Goal: Task Accomplishment & Management: Manage account settings

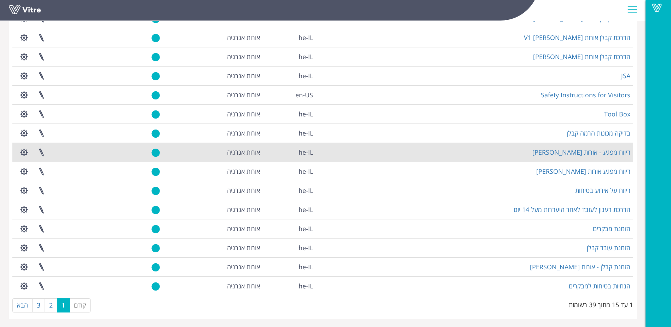
scroll to position [81, 0]
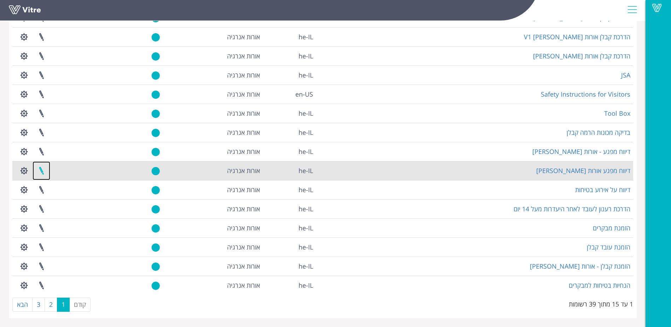
click at [43, 170] on link at bounding box center [42, 170] width 18 height 19
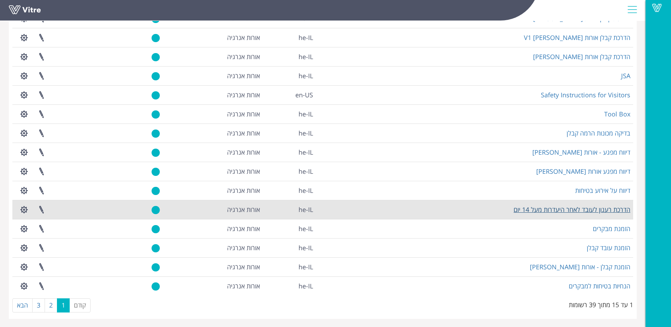
scroll to position [81, 0]
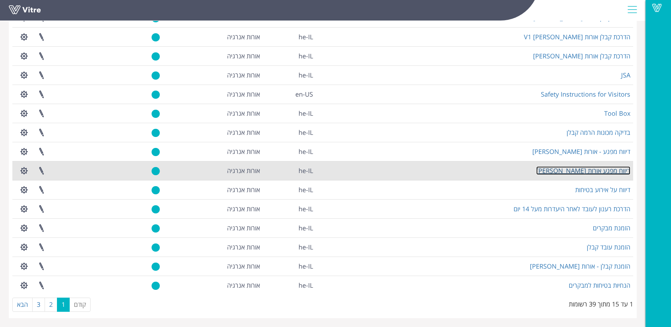
click at [588, 169] on link "דיווח מפגע אורות [PERSON_NAME]" at bounding box center [583, 170] width 94 height 8
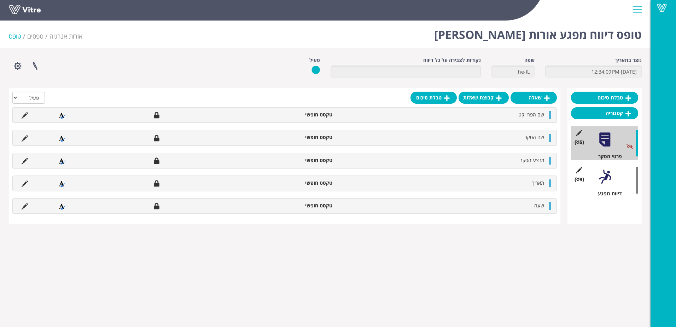
click at [606, 183] on div at bounding box center [605, 177] width 16 height 16
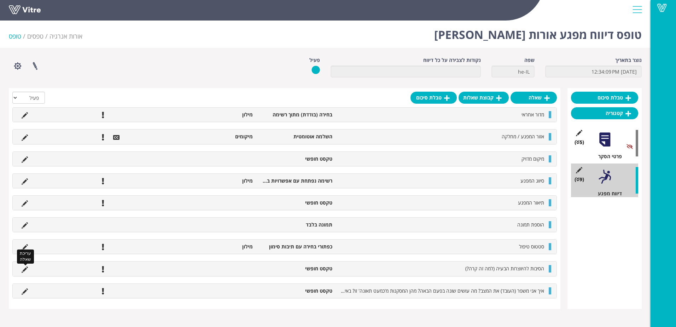
click at [23, 267] on icon at bounding box center [25, 269] width 6 height 6
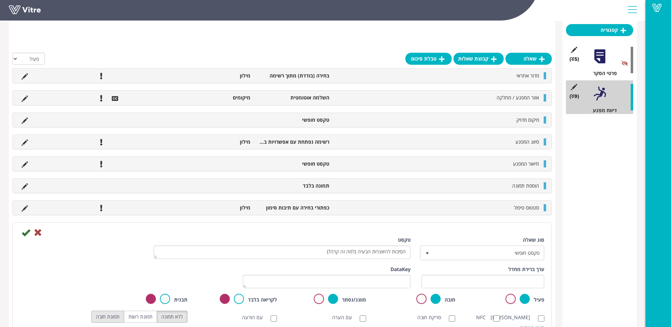
scroll to position [141, 0]
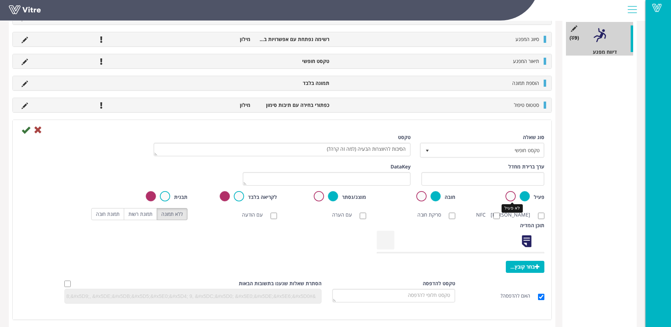
click at [509, 196] on label at bounding box center [510, 196] width 10 height 10
click at [0, 0] on input "radio" at bounding box center [0, 0] width 0 height 0
click at [27, 129] on icon at bounding box center [26, 129] width 8 height 8
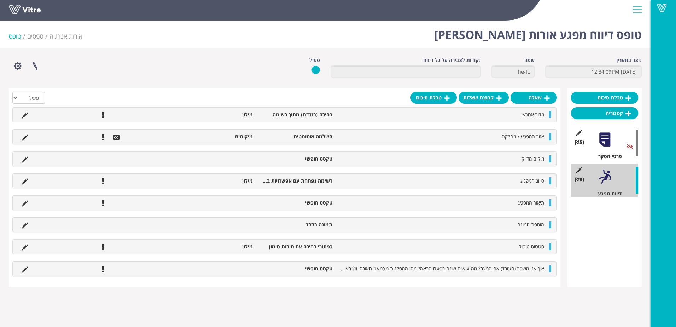
click at [176, 32] on div "טופס דיווח מפגע אורות פנינה אורות אנרגיה טפסים טופס" at bounding box center [325, 33] width 650 height 30
click at [24, 267] on icon at bounding box center [25, 269] width 6 height 6
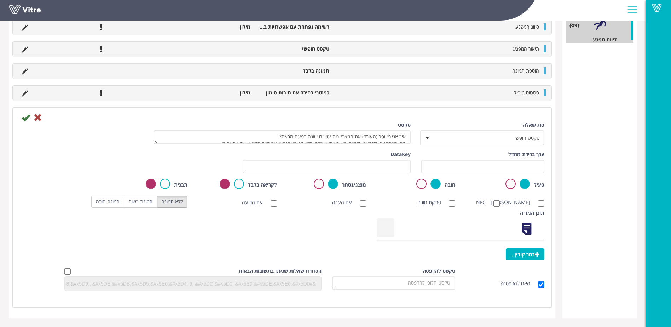
scroll to position [161, 0]
click at [507, 179] on label at bounding box center [510, 184] width 10 height 10
click at [0, 0] on input "radio" at bounding box center [0, 0] width 0 height 0
click at [25, 113] on icon at bounding box center [26, 117] width 8 height 8
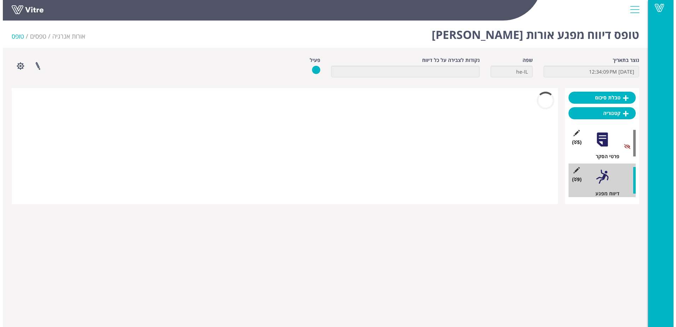
scroll to position [0, 0]
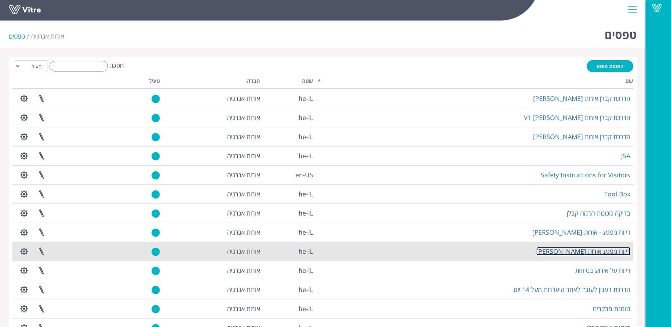
click at [587, 251] on link "דיווח מפגע אורות [PERSON_NAME]" at bounding box center [583, 251] width 94 height 8
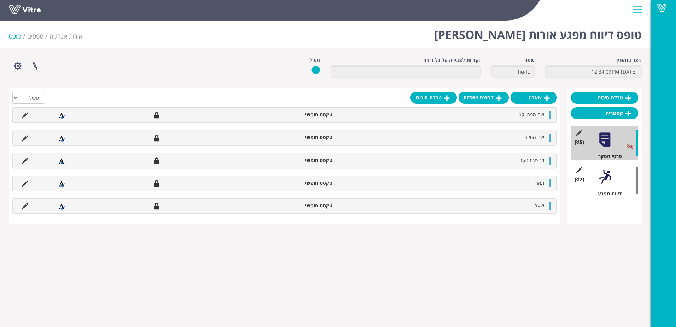
click at [608, 176] on div at bounding box center [605, 177] width 16 height 16
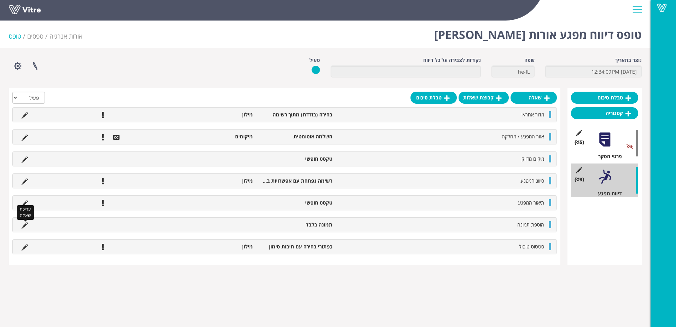
click at [25, 224] on icon at bounding box center [25, 225] width 6 height 6
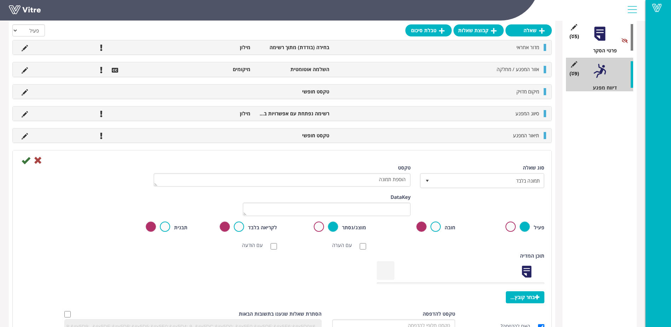
scroll to position [106, 0]
click at [25, 160] on icon at bounding box center [26, 160] width 8 height 8
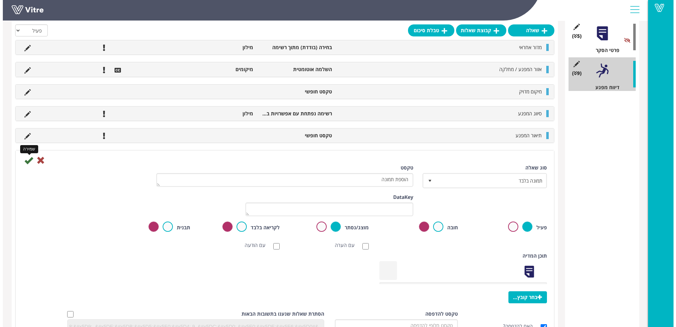
scroll to position [0, 0]
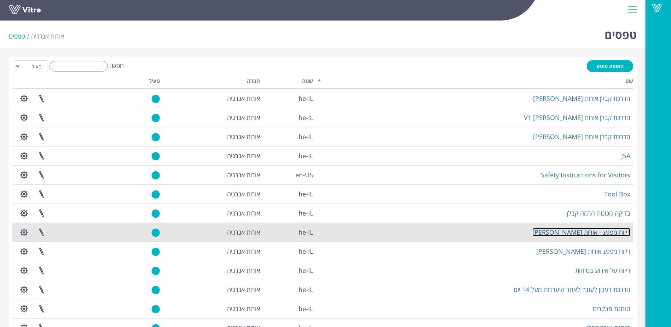
click at [582, 231] on link "דיווח מפגע - אורות יוסף" at bounding box center [581, 232] width 98 height 8
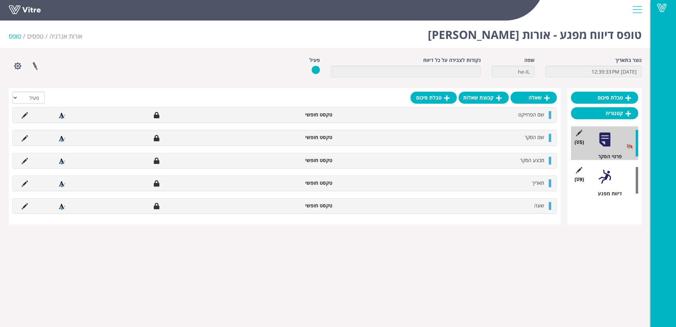
click at [605, 180] on div at bounding box center [605, 177] width 16 height 16
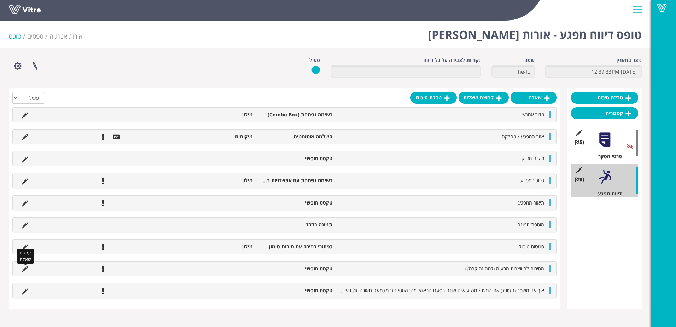
click at [24, 268] on icon at bounding box center [25, 269] width 6 height 6
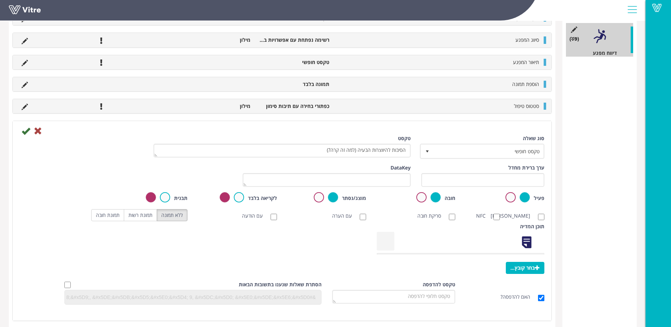
scroll to position [141, 0]
click at [511, 196] on label at bounding box center [510, 196] width 10 height 10
click at [0, 0] on input "radio" at bounding box center [0, 0] width 0 height 0
click at [24, 129] on icon at bounding box center [26, 130] width 8 height 8
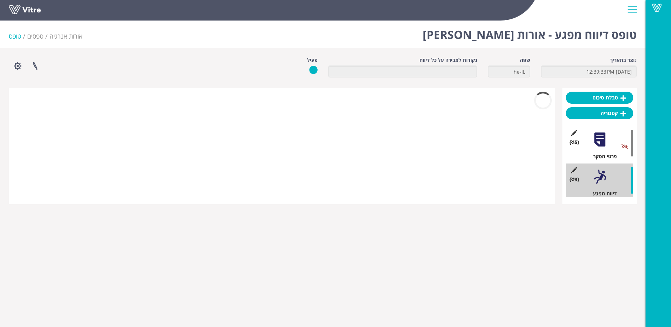
scroll to position [0, 0]
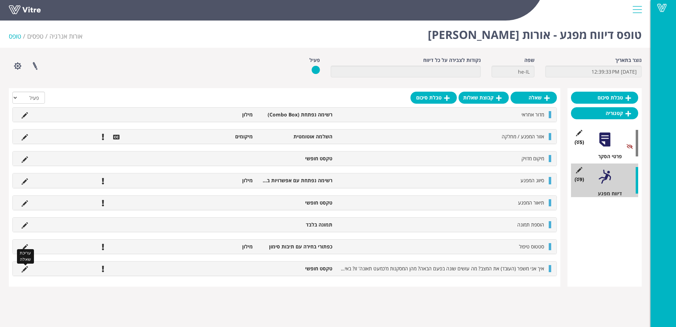
click at [24, 268] on icon at bounding box center [25, 269] width 6 height 6
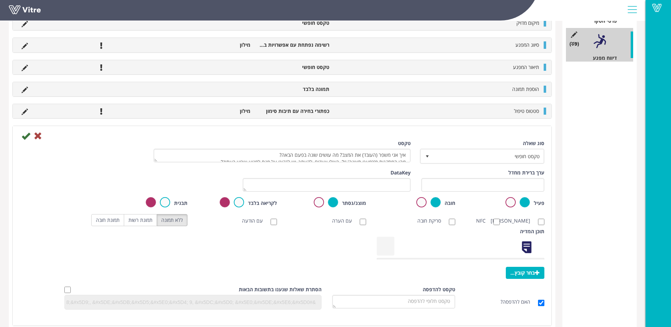
click at [510, 269] on div "תוכן המדיה בחר קובץ..." at bounding box center [460, 254] width 178 height 53
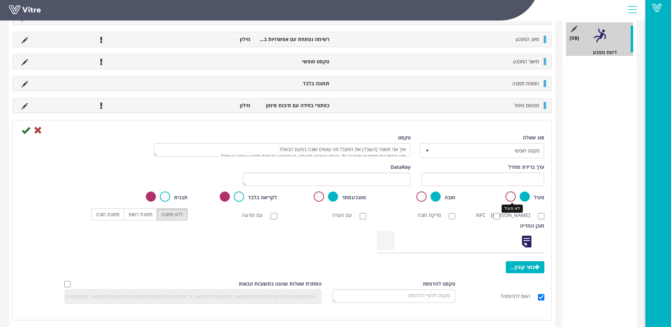
scroll to position [141, 0]
click at [508, 196] on label at bounding box center [510, 196] width 10 height 10
click at [0, 0] on input "radio" at bounding box center [0, 0] width 0 height 0
click at [26, 128] on icon at bounding box center [26, 129] width 8 height 8
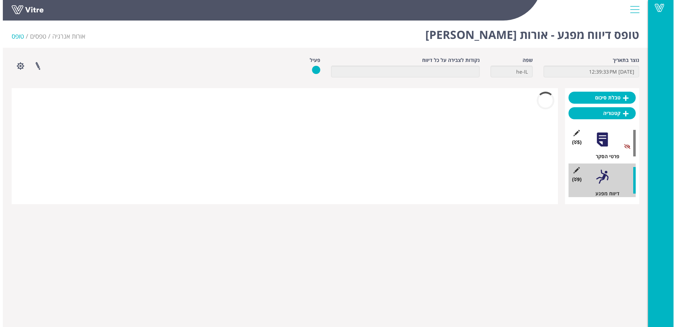
scroll to position [0, 0]
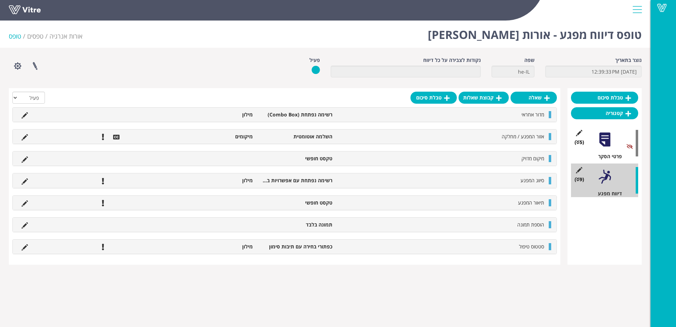
click at [156, 29] on div "טופס דיווח מפגע - אורות [PERSON_NAME] אורות אנרגיה טפסים טופס" at bounding box center [325, 33] width 650 height 30
